Goal: Contribute content: Add original content to the website for others to see

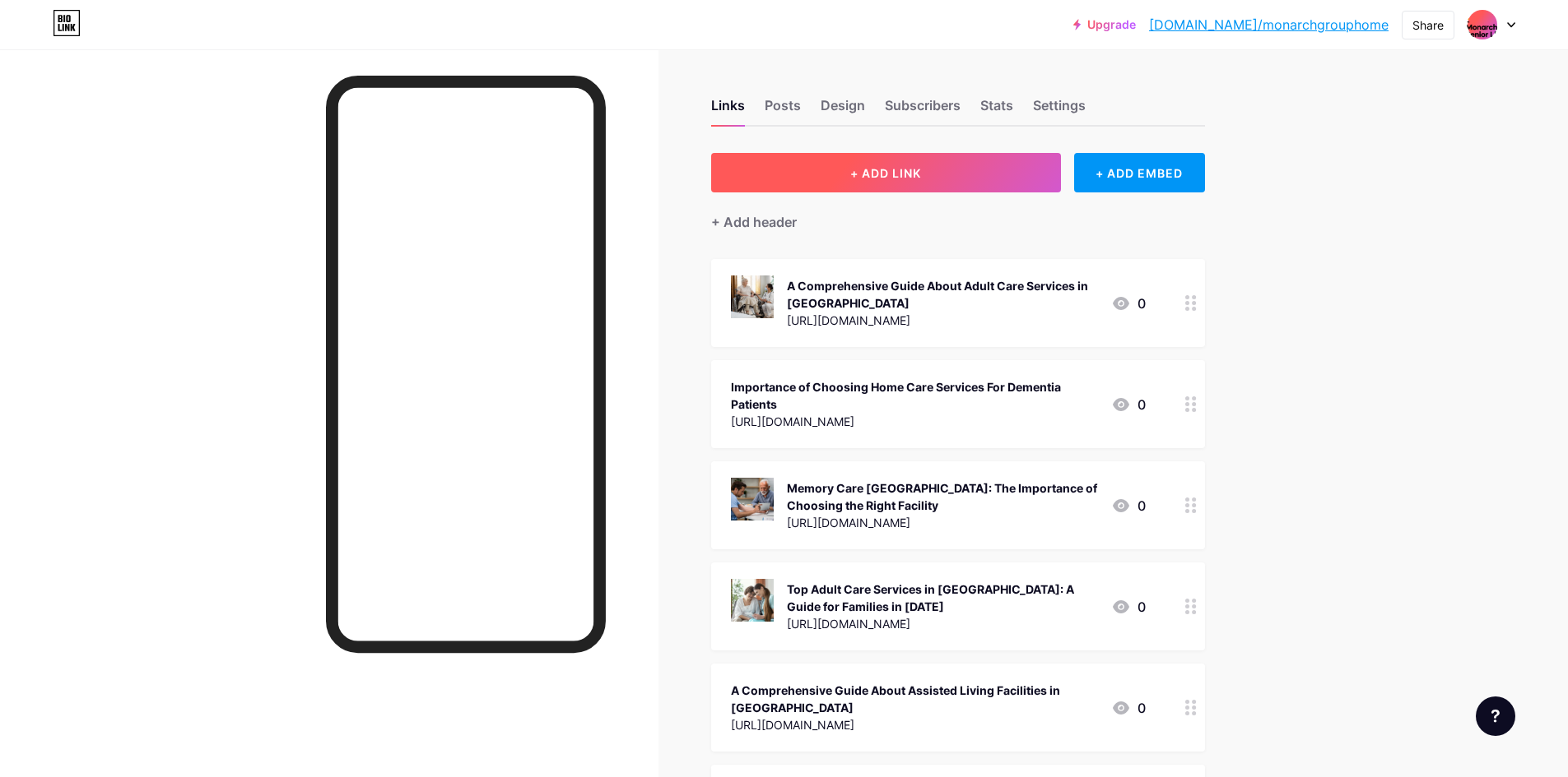
click at [891, 189] on button "+ ADD LINK" at bounding box center [886, 172] width 349 height 39
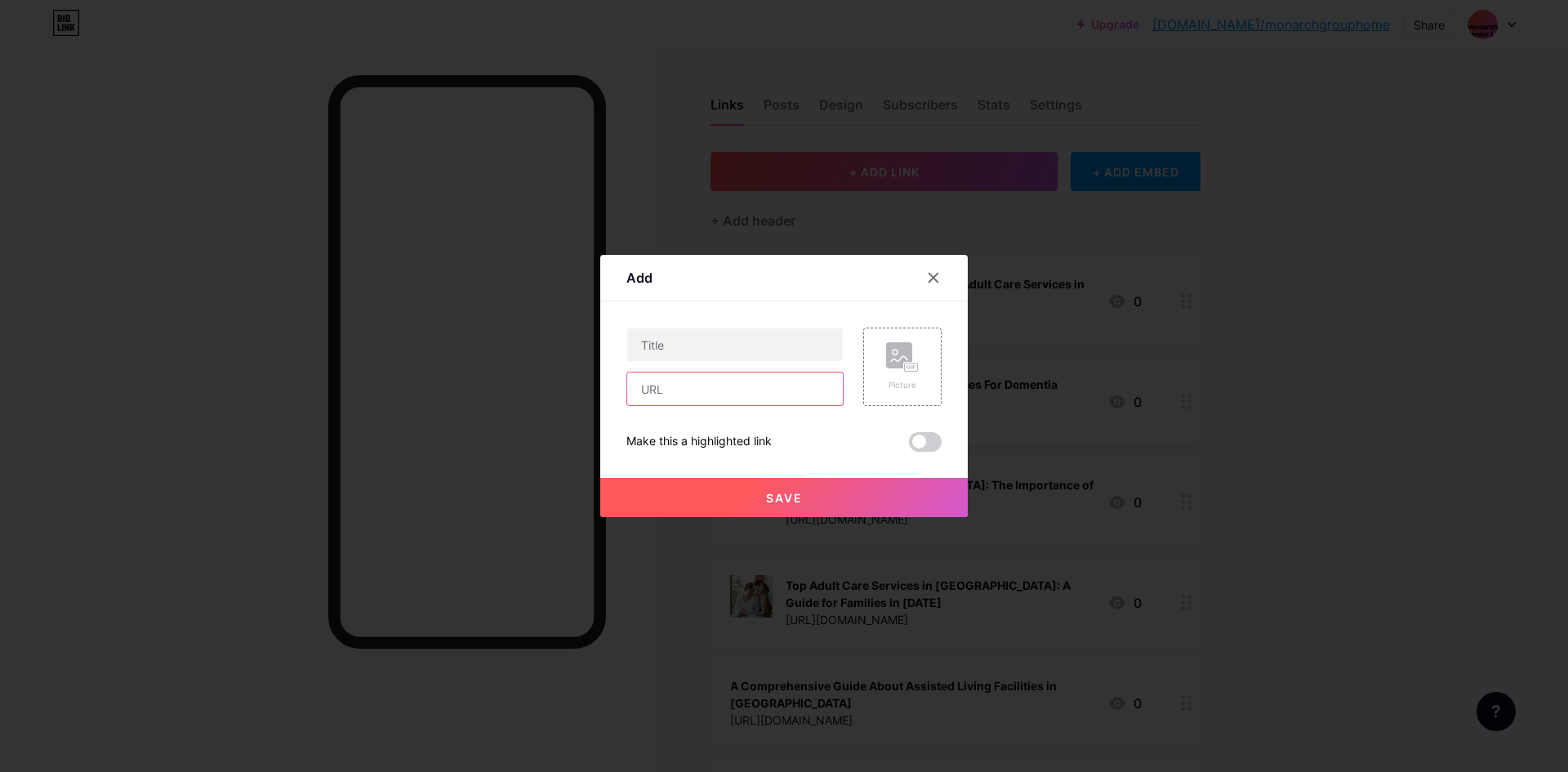
click at [803, 390] on input "text" at bounding box center [735, 388] width 216 height 32
paste input "[URL][DOMAIN_NAME]"
type input "[URL][DOMAIN_NAME]"
click at [869, 388] on div "Picture" at bounding box center [903, 367] width 79 height 79
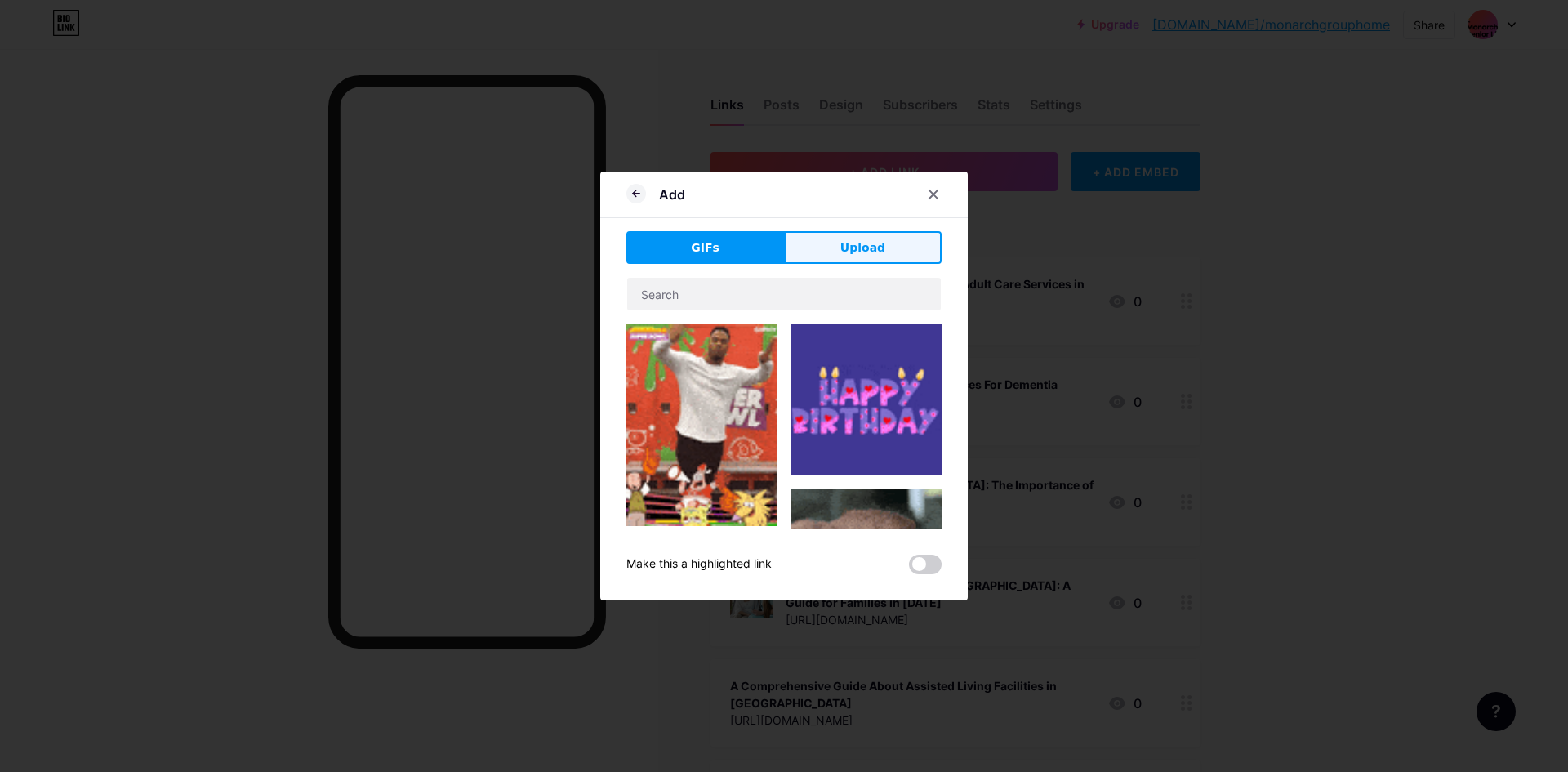
click at [851, 255] on span "Upload" at bounding box center [863, 247] width 45 height 17
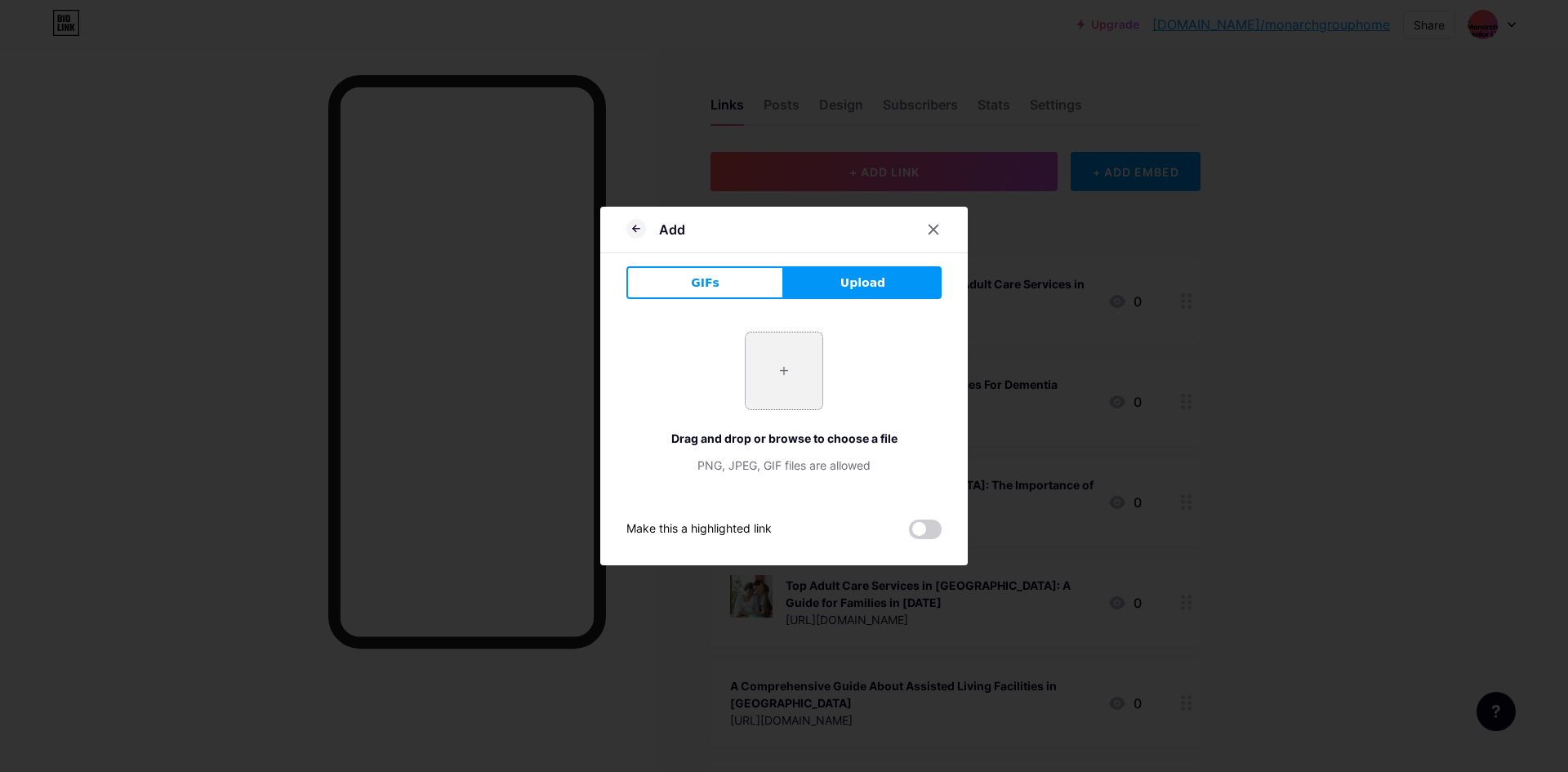
click at [810, 393] on input "file" at bounding box center [784, 371] width 77 height 77
type input "C:\fakepath\memory care assistance Las Vegas [GEOGRAPHIC_DATA]jpg"
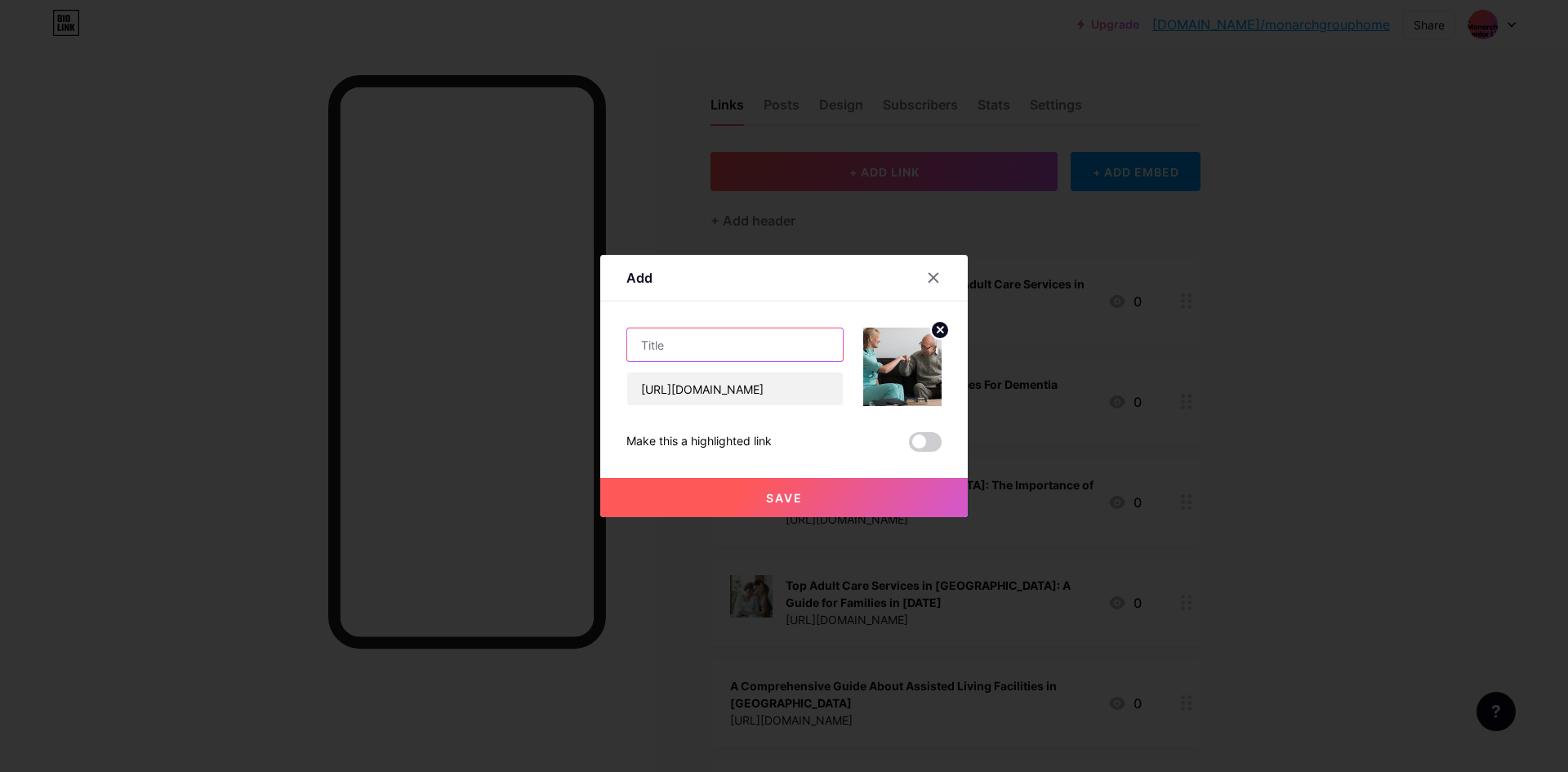
click at [757, 349] on input "text" at bounding box center [735, 344] width 216 height 32
paste input "The [GEOGRAPHIC_DATA]: Where Memory is Met with Compassion and Expertise"
type input "The [GEOGRAPHIC_DATA]: Where Memory is Met with Compassion and Expertise"
click at [762, 502] on button "Save" at bounding box center [784, 497] width 368 height 39
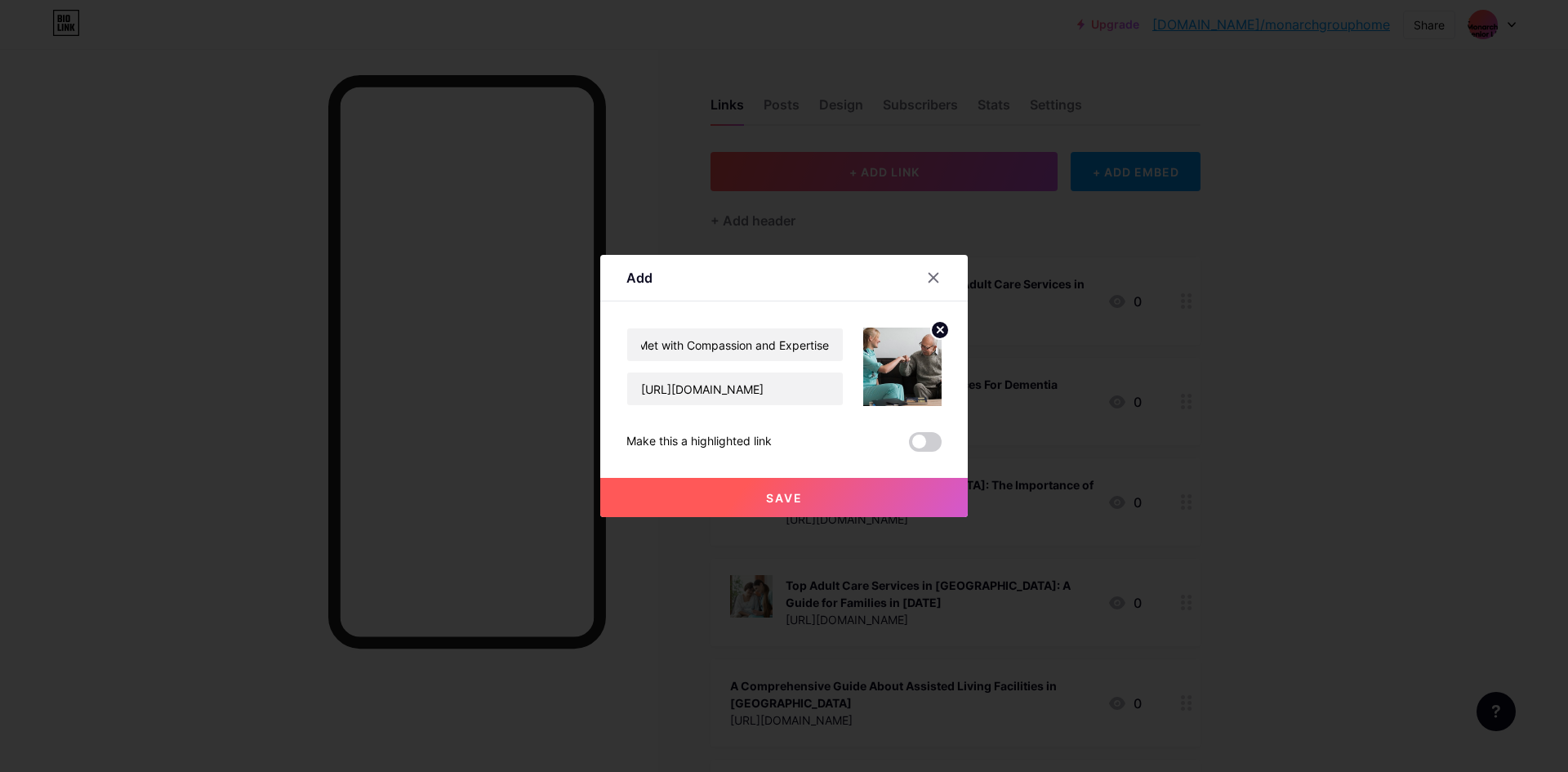
scroll to position [0, 0]
